Goal: Transaction & Acquisition: Download file/media

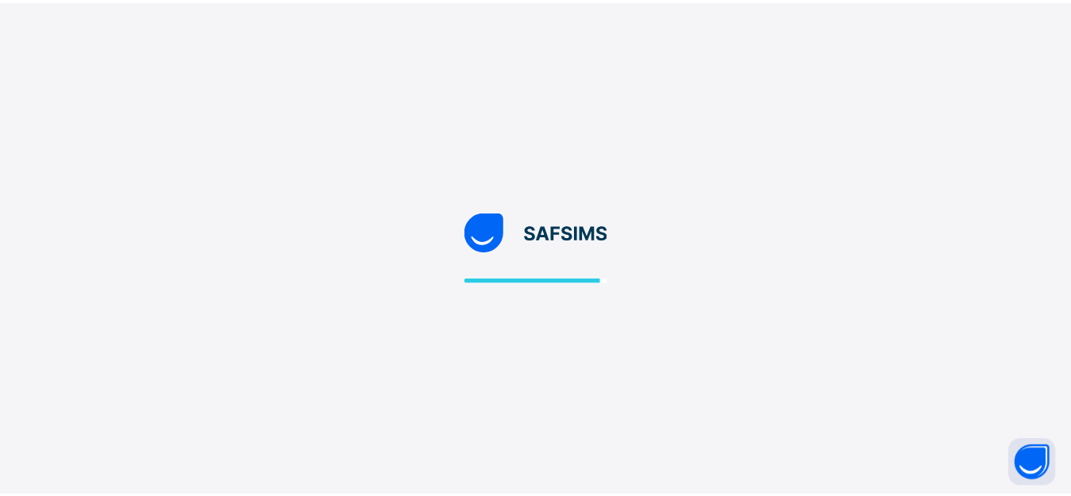
scroll to position [42, 0]
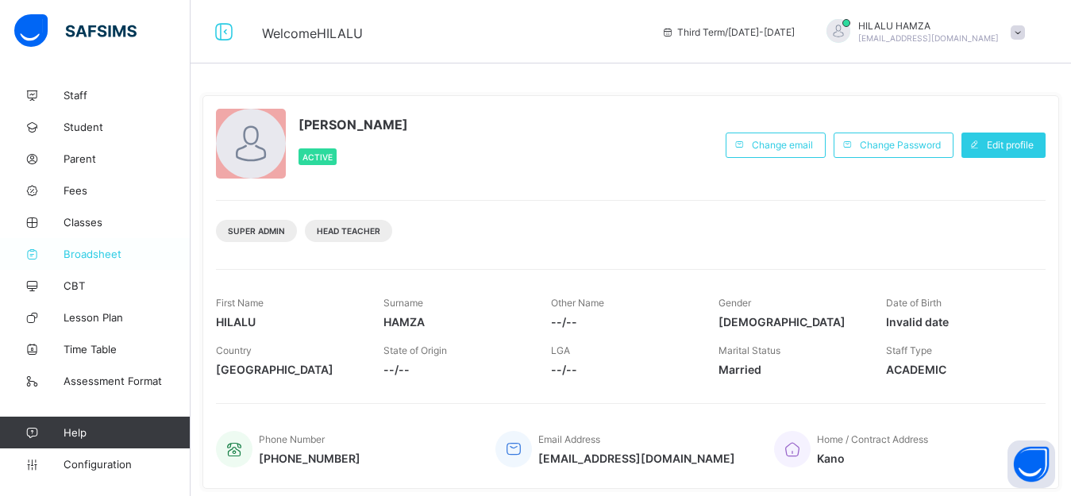
click at [84, 249] on span "Broadsheet" at bounding box center [126, 254] width 127 height 13
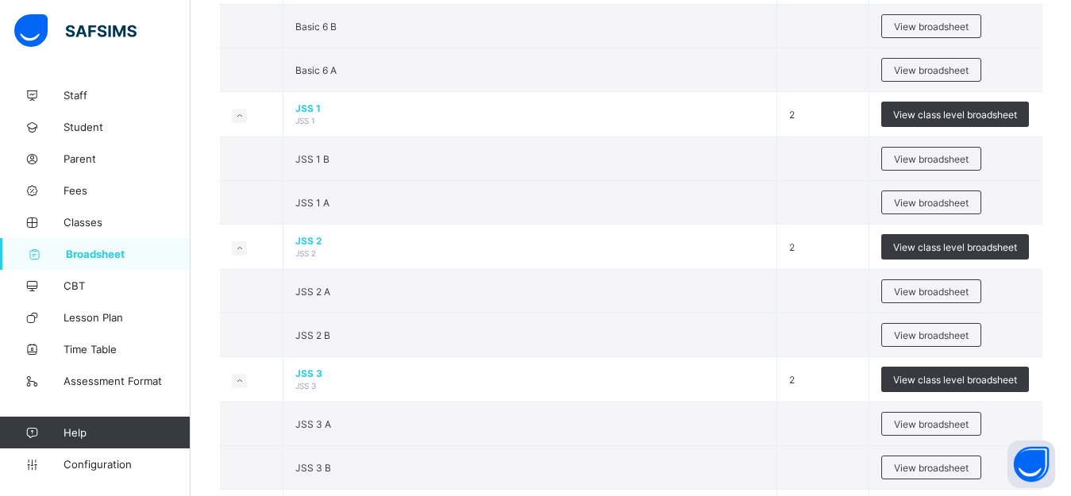
scroll to position [1298, 0]
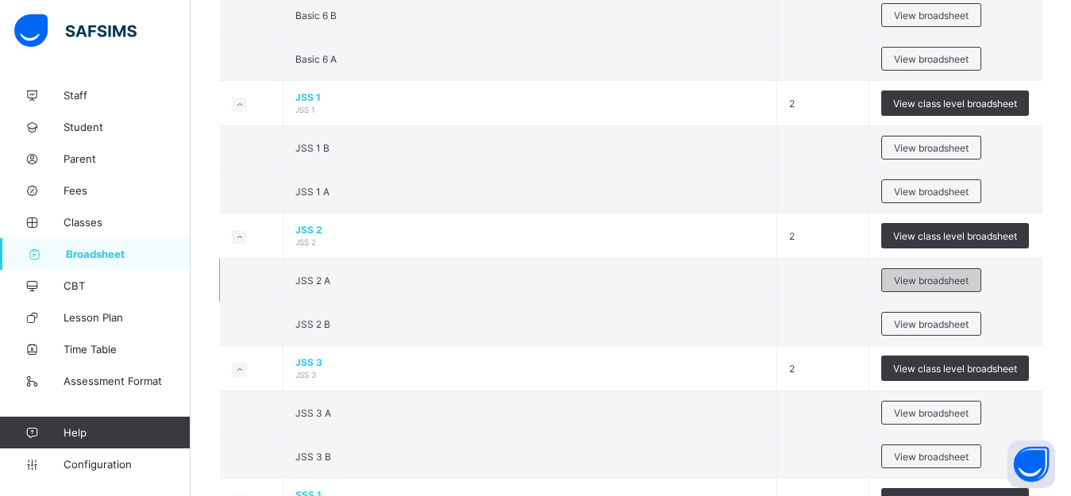
click at [943, 287] on span "View broadsheet" at bounding box center [931, 281] width 75 height 12
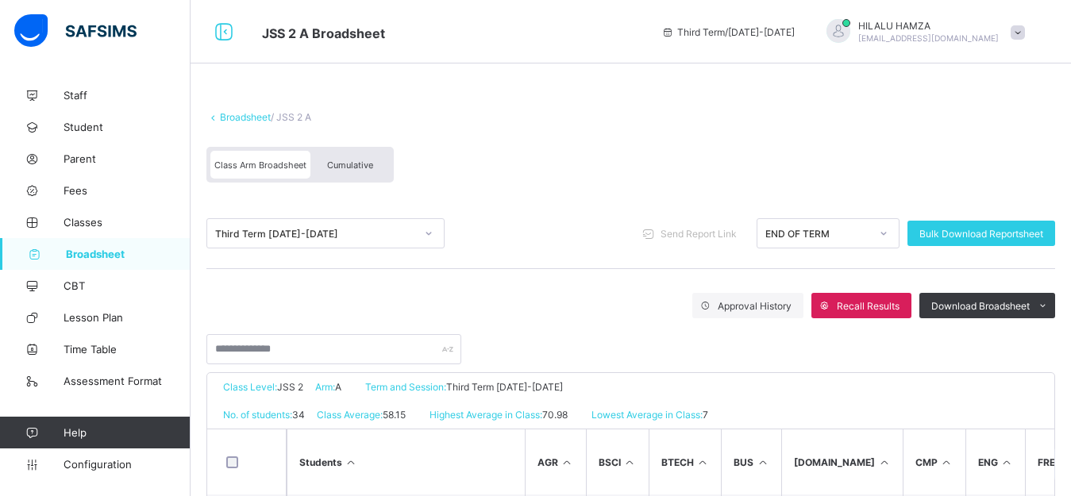
click at [353, 167] on span "Cumulative" at bounding box center [350, 165] width 46 height 11
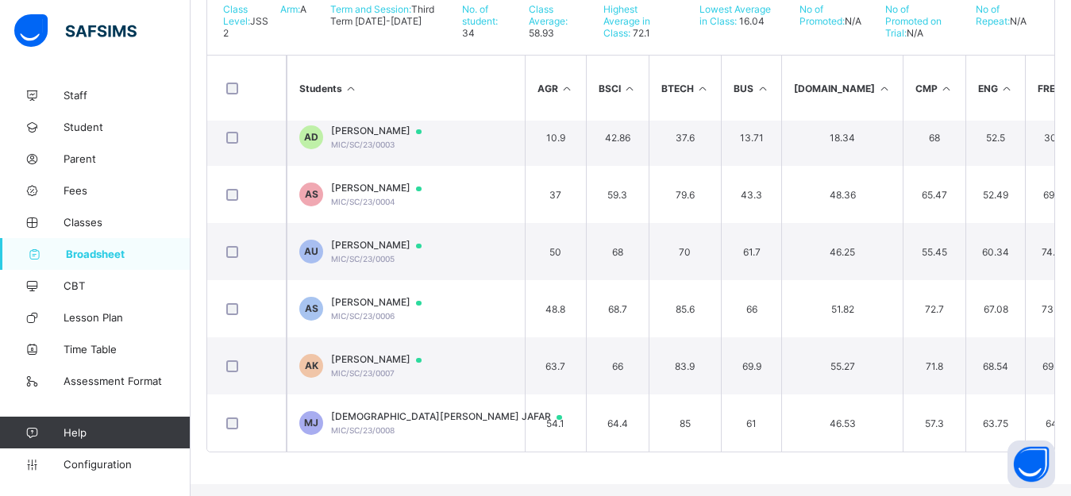
scroll to position [143, 0]
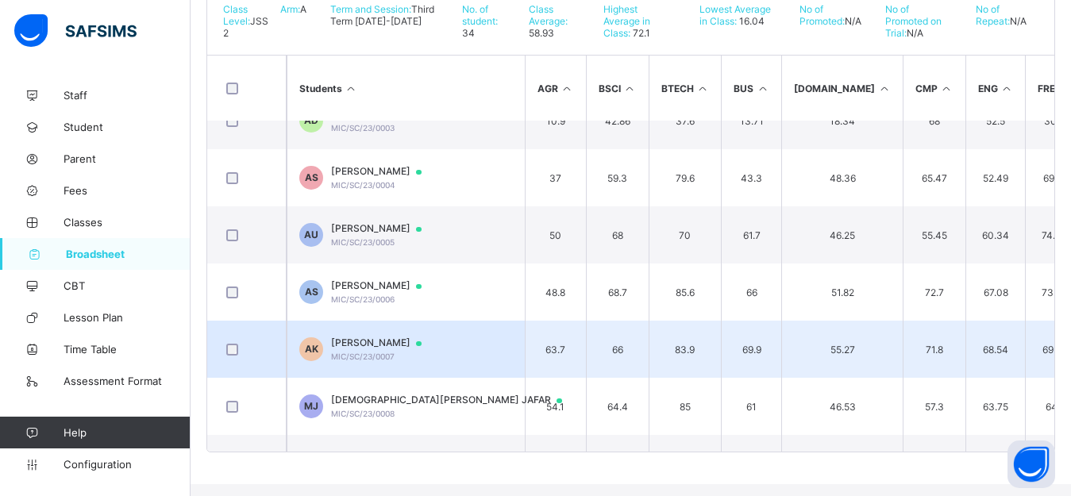
click at [380, 349] on span "AL-AMIN IMAM KABIR" at bounding box center [384, 343] width 106 height 13
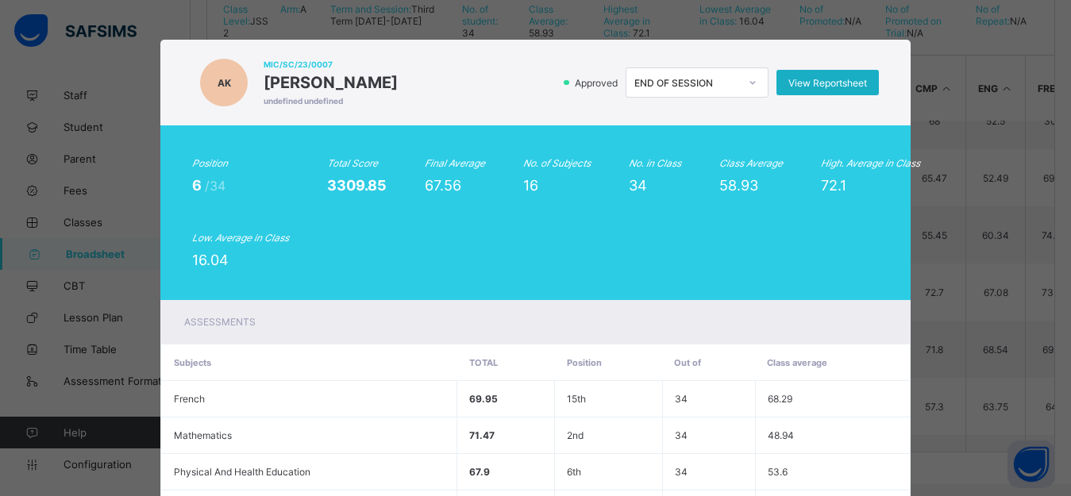
click at [812, 89] on span "View Reportsheet" at bounding box center [827, 83] width 79 height 12
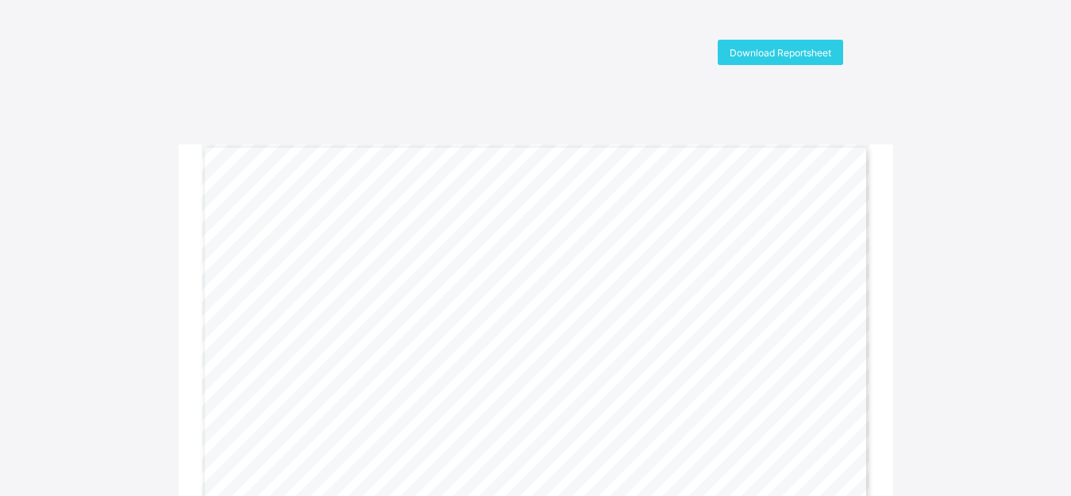
drag, startPoint x: 1069, startPoint y: 69, endPoint x: 1069, endPoint y: 94, distance: 25.4
click at [1069, 94] on div "Download Reportsheet [GEOGRAPHIC_DATA], P.O. [GEOGRAPHIC_DATA] - [GEOGRAPHIC_DA…" at bounding box center [535, 328] width 1071 height 577
click at [790, 48] on span "Download Reportsheet" at bounding box center [780, 53] width 102 height 12
